Goal: Task Accomplishment & Management: Manage account settings

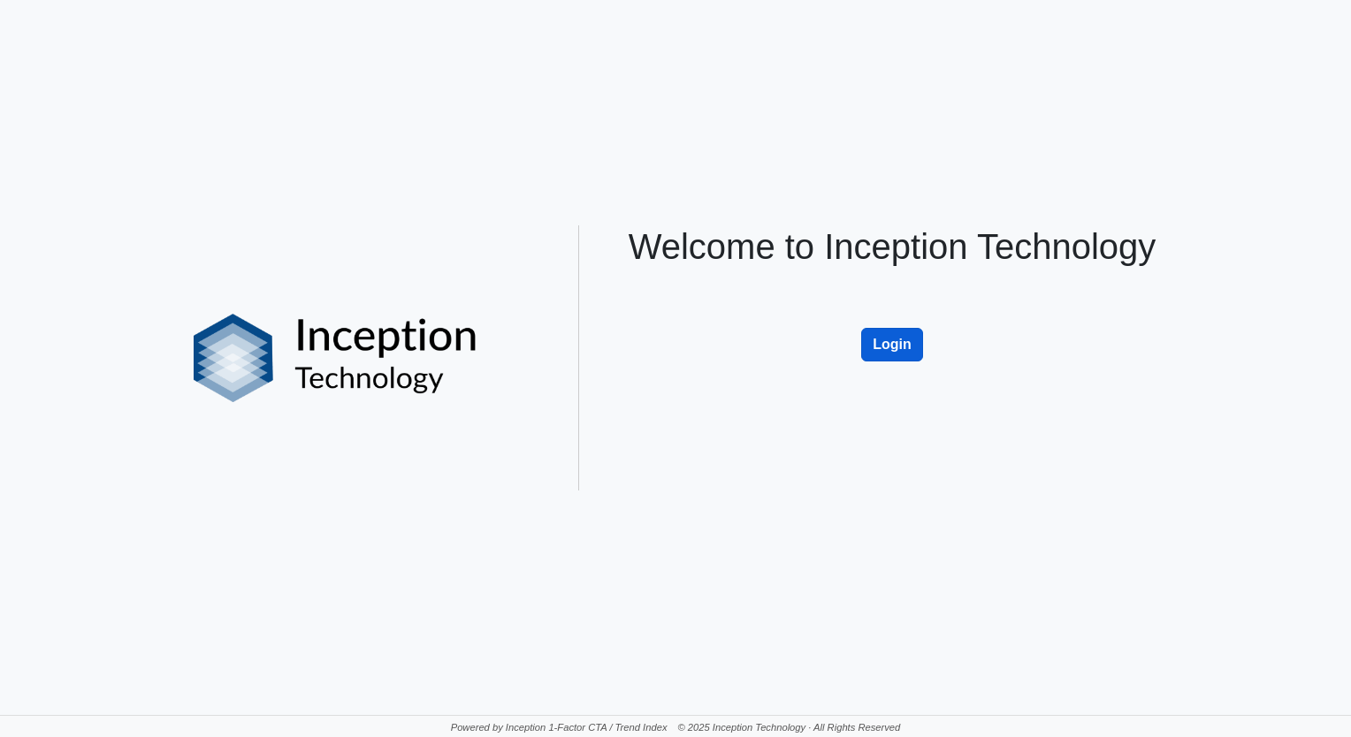
click at [884, 348] on button "Login" at bounding box center [892, 345] width 62 height 34
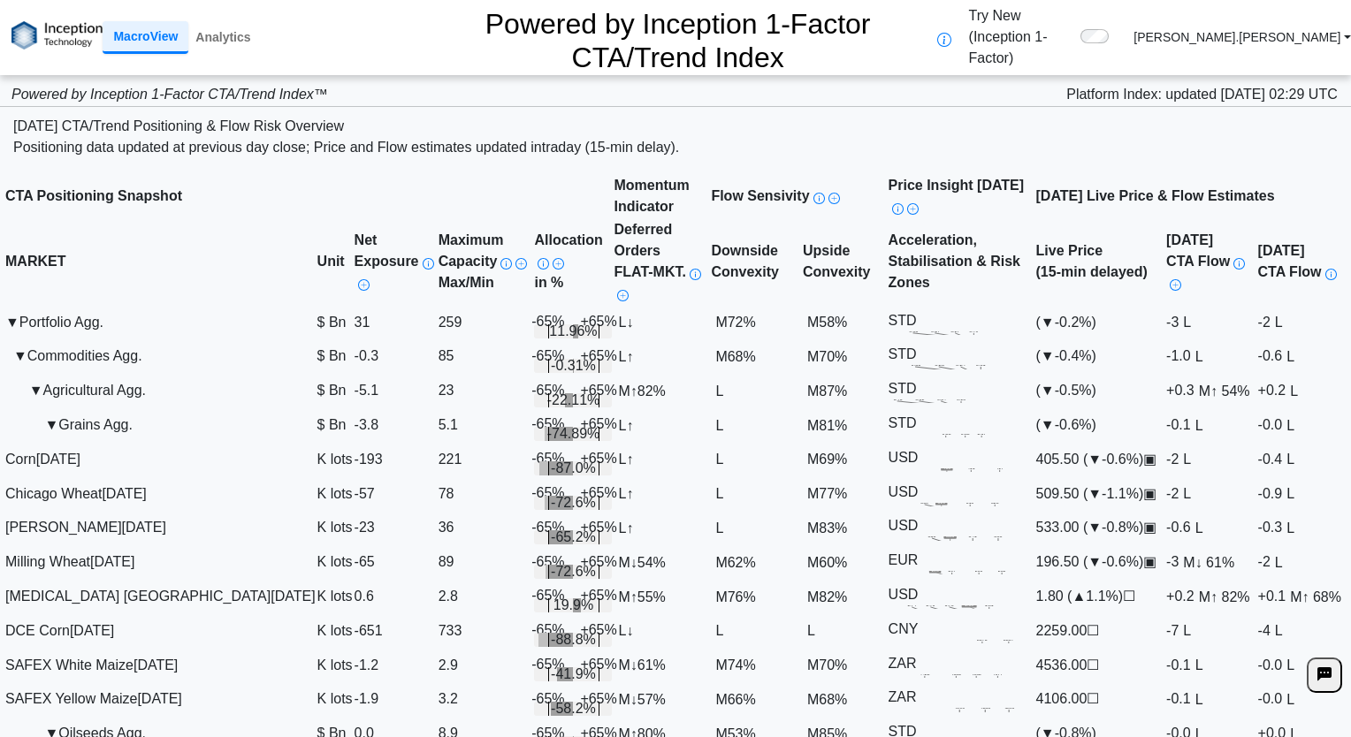
scroll to position [530, 0]
